Goal: Task Accomplishment & Management: Use online tool/utility

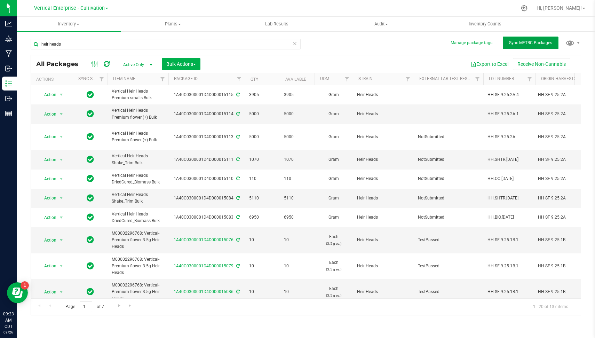
click at [530, 41] on span "Sync METRC Packages" at bounding box center [530, 42] width 43 height 5
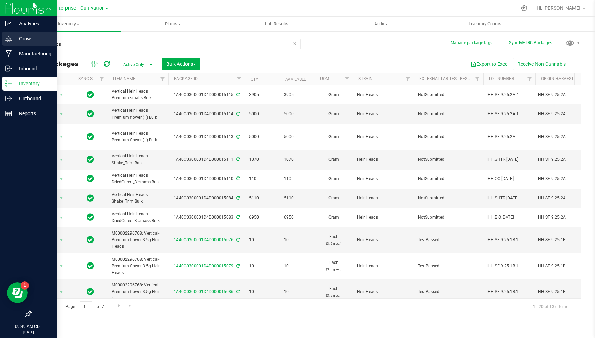
click at [23, 39] on p "Grow" at bounding box center [33, 38] width 42 height 8
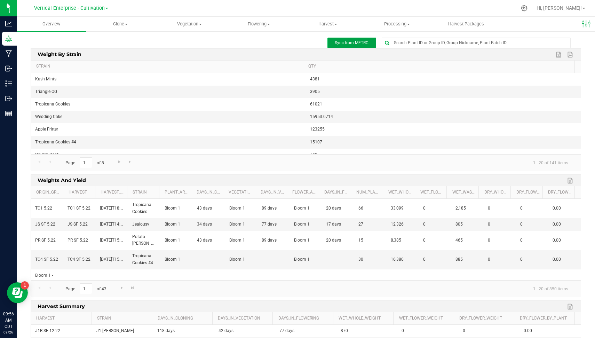
click at [346, 41] on span "Sync from METRC" at bounding box center [352, 42] width 34 height 5
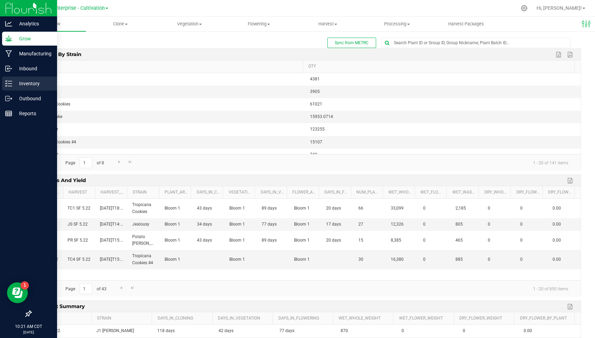
click at [11, 83] on icon at bounding box center [8, 83] width 7 height 7
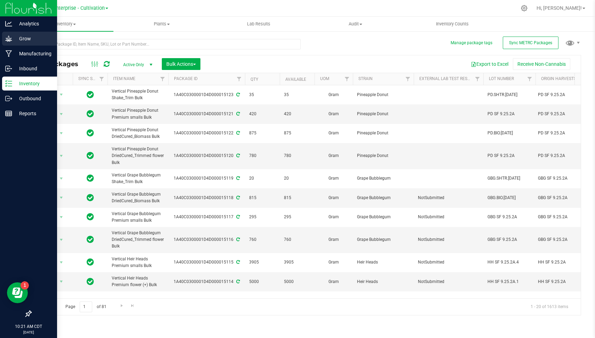
click at [27, 41] on p "Grow" at bounding box center [33, 38] width 42 height 8
